Goal: Task Accomplishment & Management: Use online tool/utility

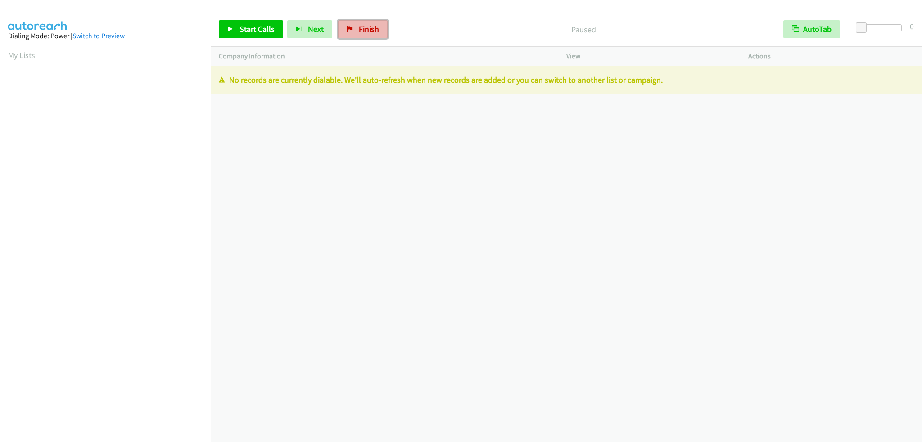
click at [380, 28] on link "Finish" at bounding box center [363, 29] width 50 height 18
click at [376, 27] on link "Finish" at bounding box center [363, 29] width 50 height 18
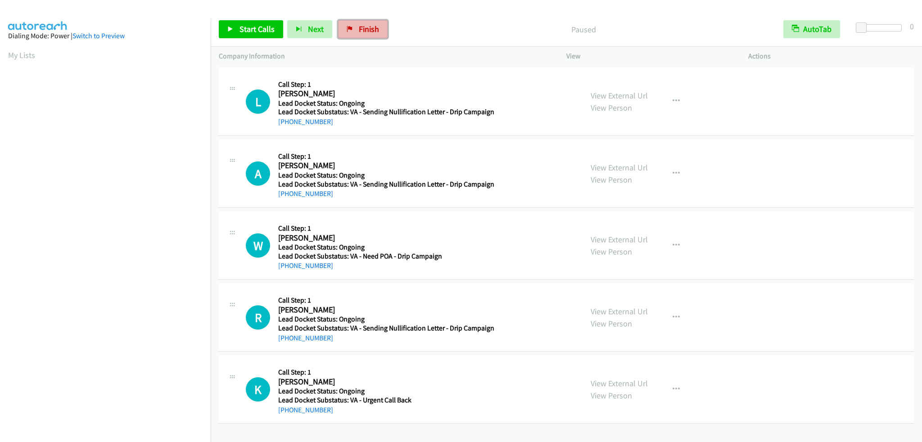
click at [360, 33] on span "Finish" at bounding box center [369, 29] width 20 height 10
